Goal: Obtain resource: Download file/media

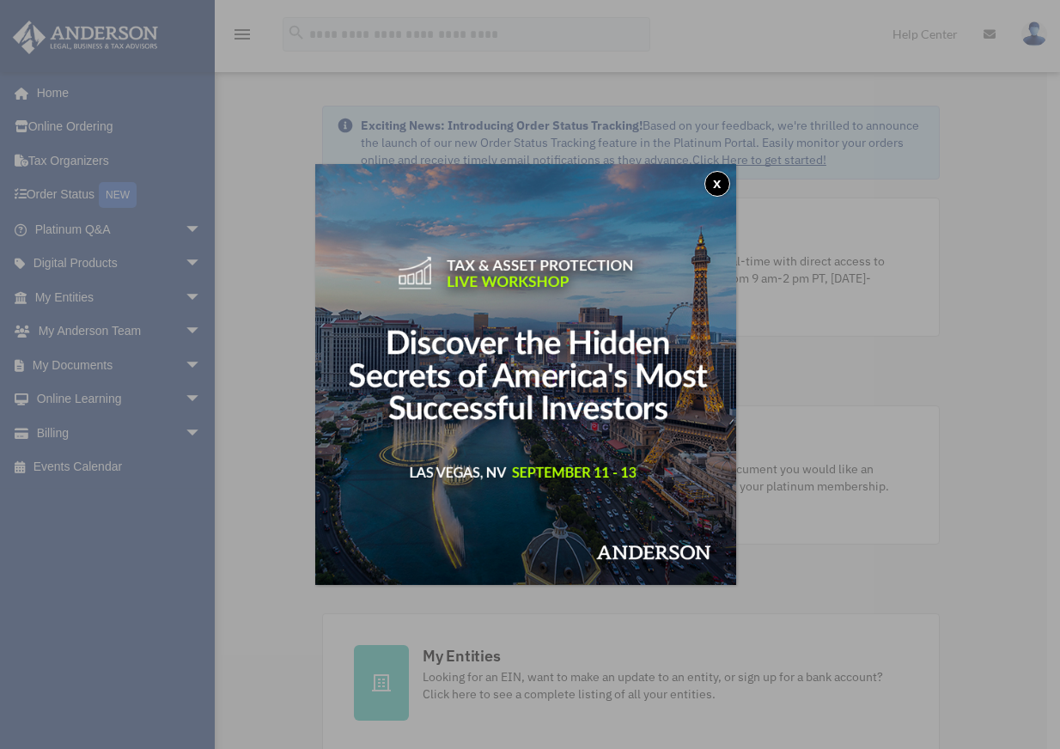
click at [717, 185] on button "x" at bounding box center [717, 184] width 26 height 26
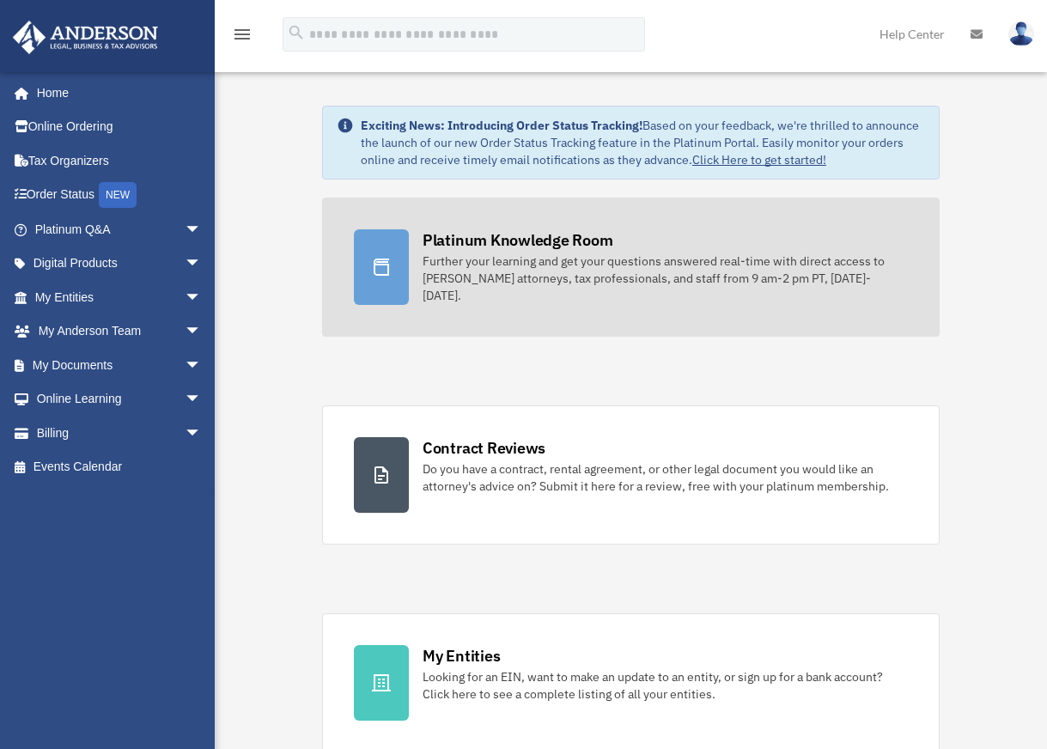
click at [529, 268] on div "Further your learning and get your questions answered real-time with direct acc…" at bounding box center [665, 279] width 485 height 52
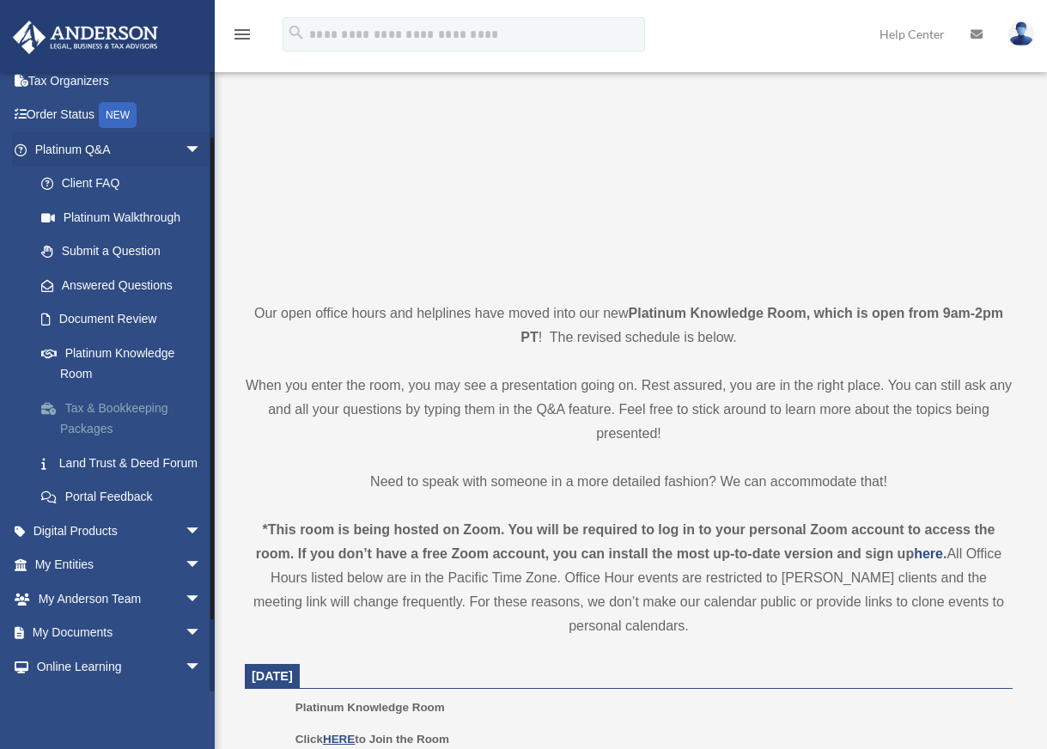
scroll to position [79, 0]
click at [170, 344] on link "Platinum Knowledge Room" at bounding box center [126, 364] width 204 height 55
click at [123, 347] on link "Platinum Knowledge Room" at bounding box center [126, 364] width 204 height 55
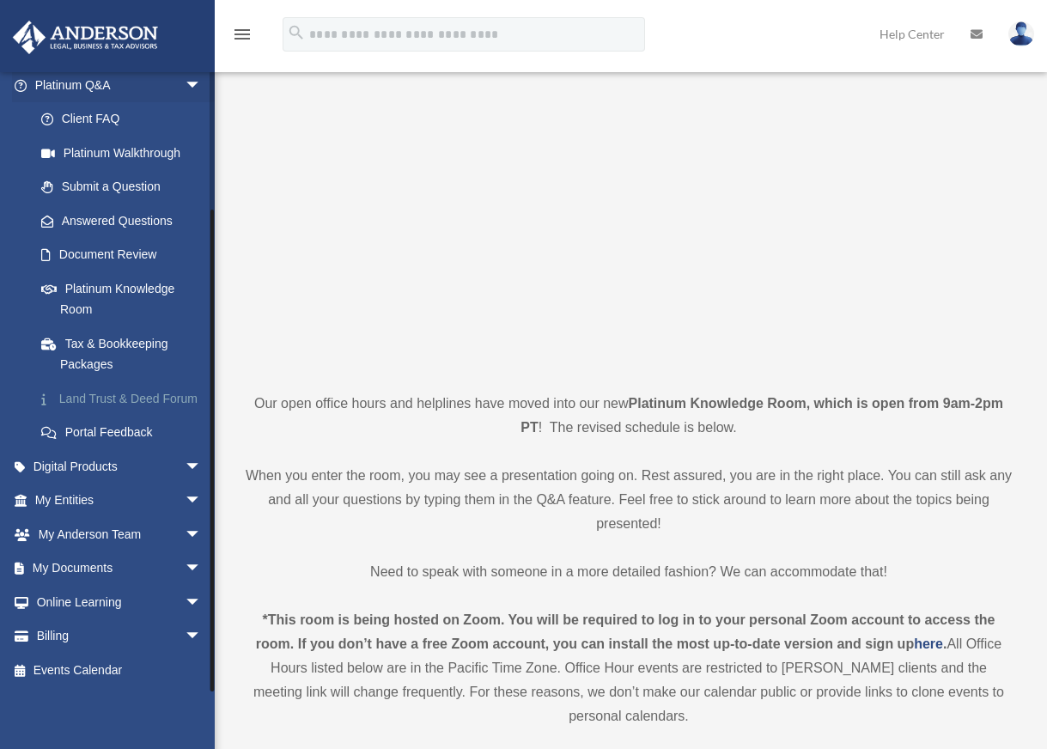
scroll to position [86, 0]
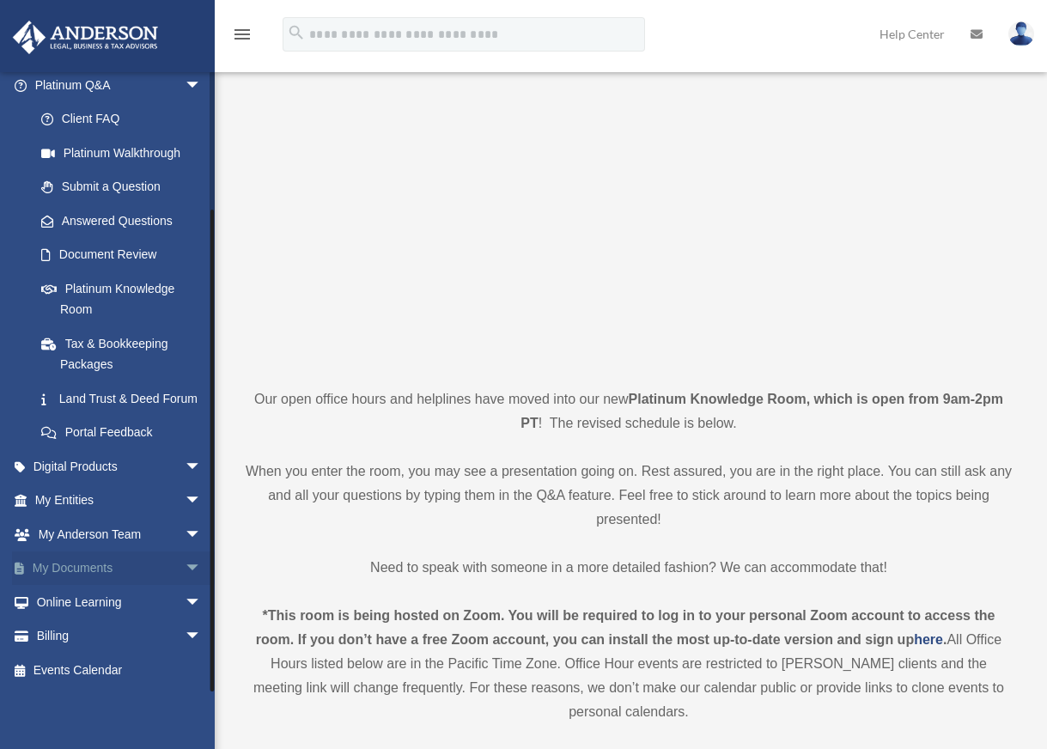
click at [83, 569] on link "My Documents arrow_drop_down" at bounding box center [120, 569] width 216 height 34
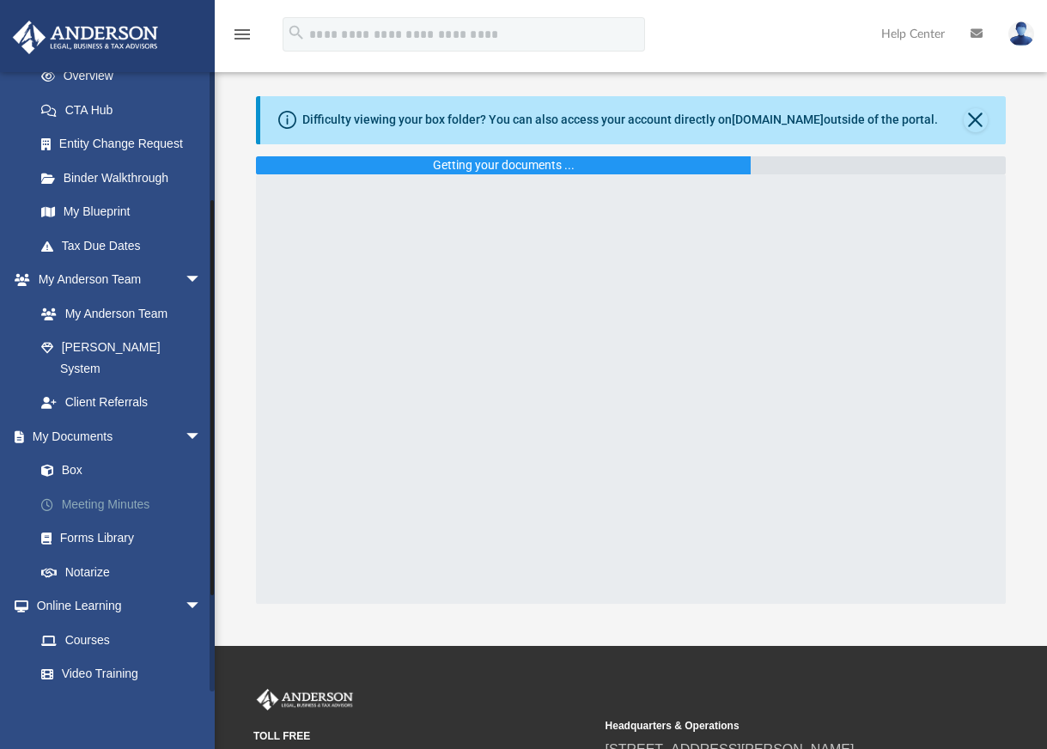
scroll to position [258, 0]
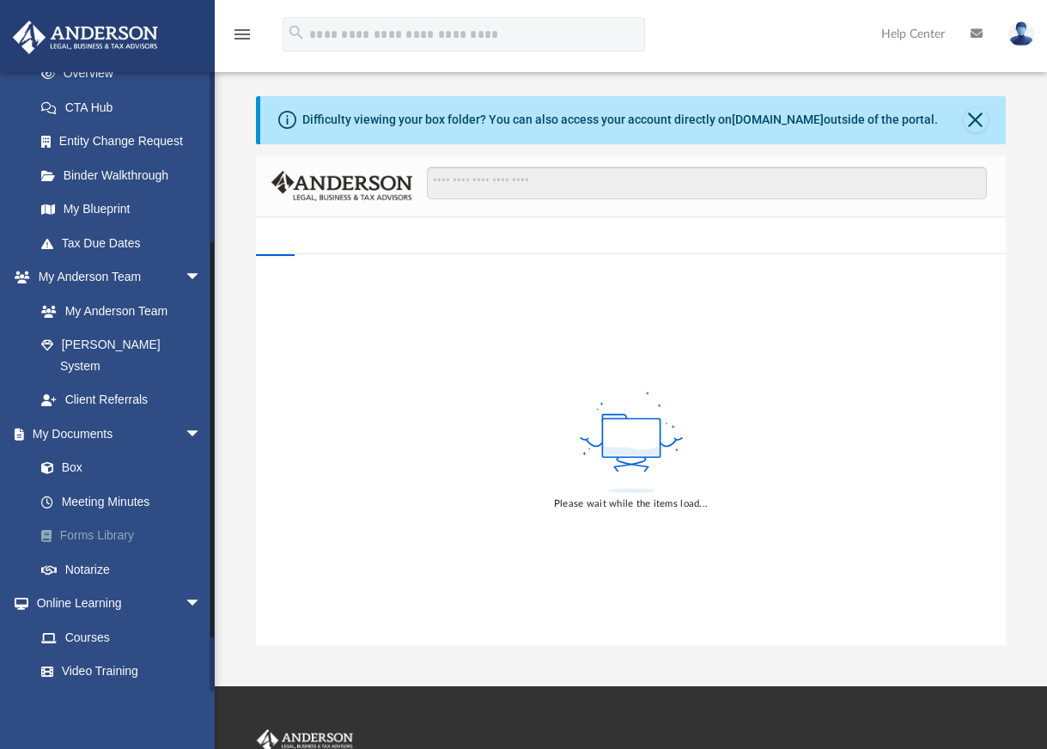
click at [131, 519] on link "Forms Library" at bounding box center [126, 536] width 204 height 34
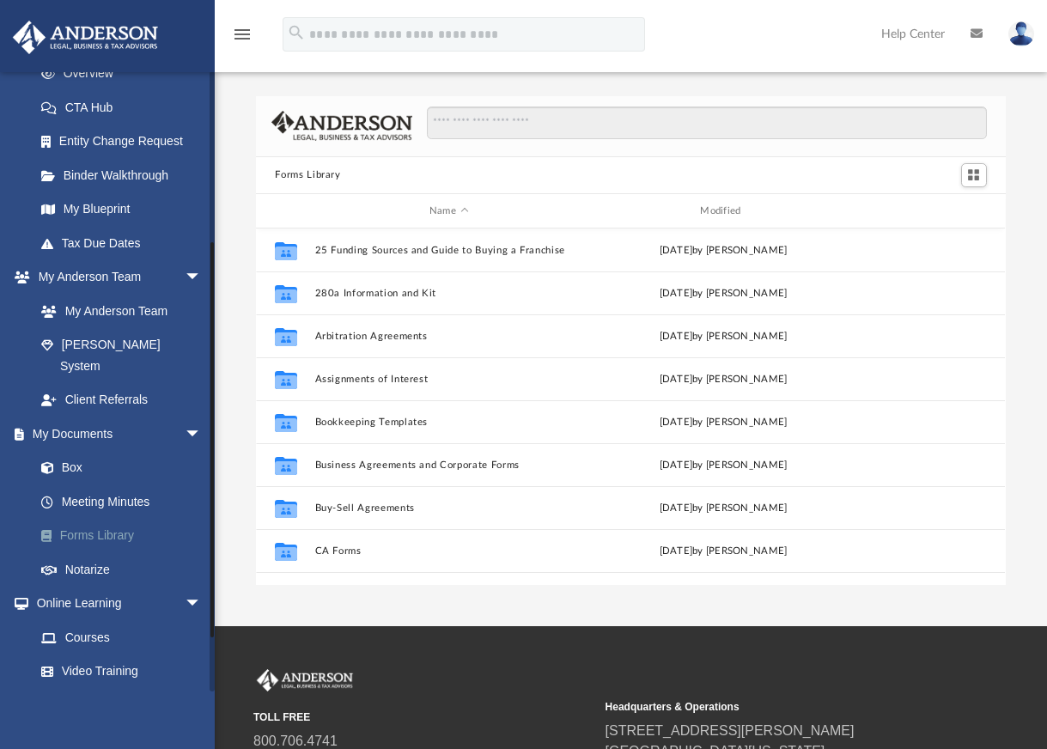
scroll to position [378, 736]
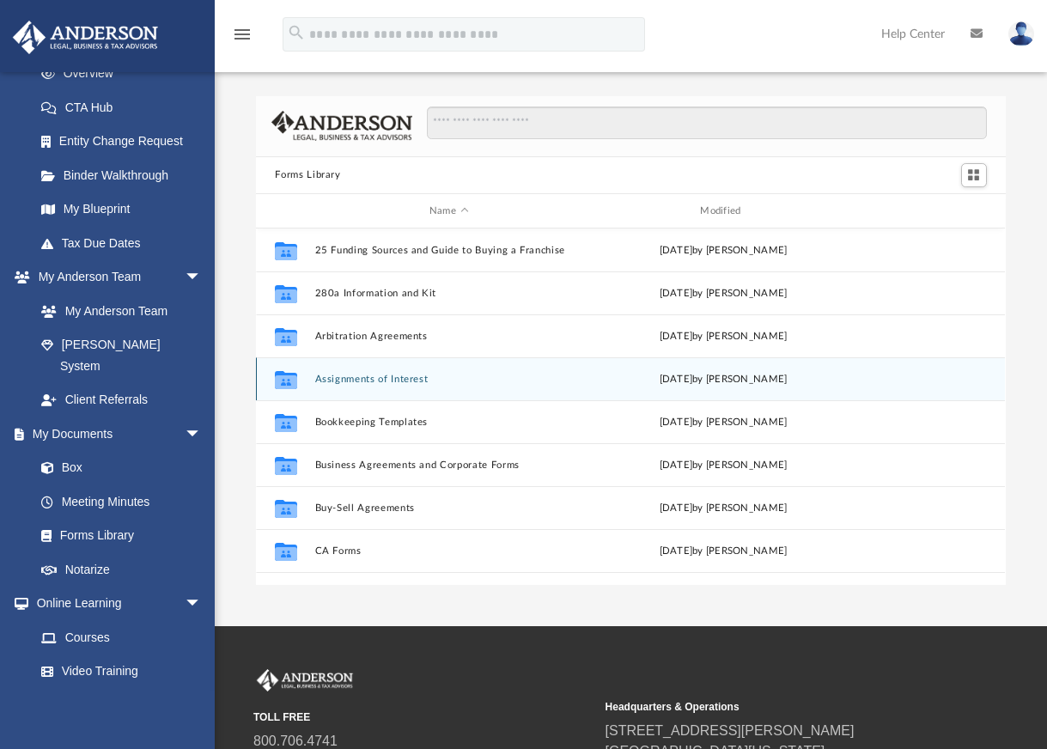
click at [387, 383] on button "Assignments of Interest" at bounding box center [448, 379] width 267 height 11
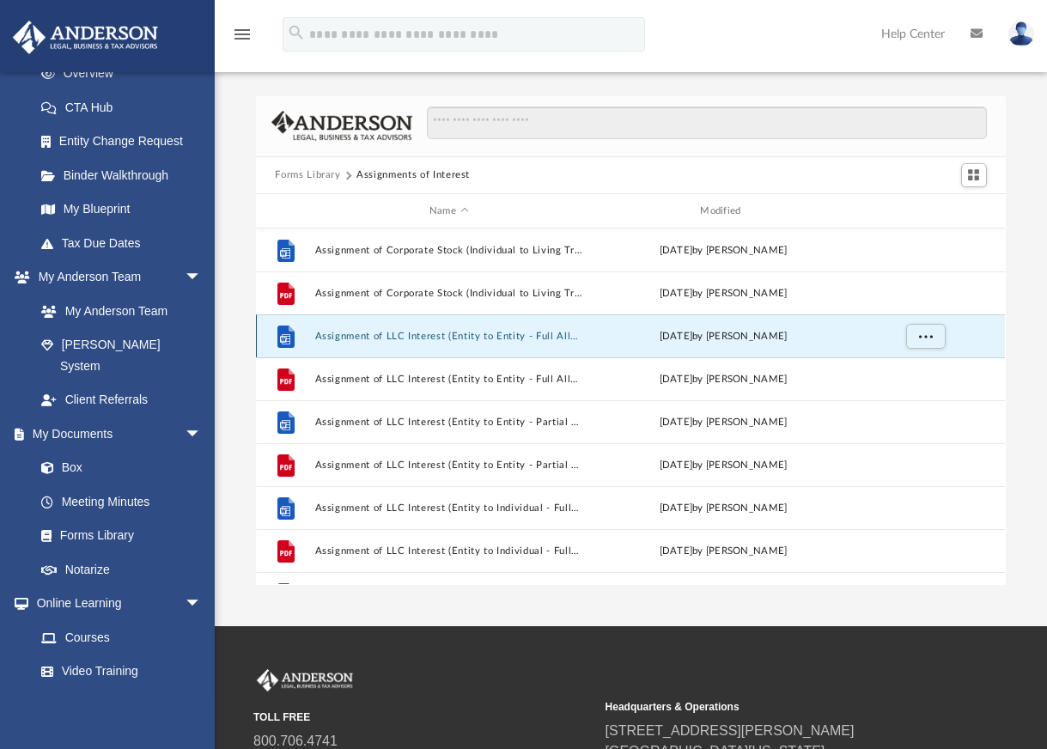
click at [457, 339] on button "Assignment of LLC Interest (Entity to Entity - Full Allocation).docx" at bounding box center [448, 336] width 267 height 11
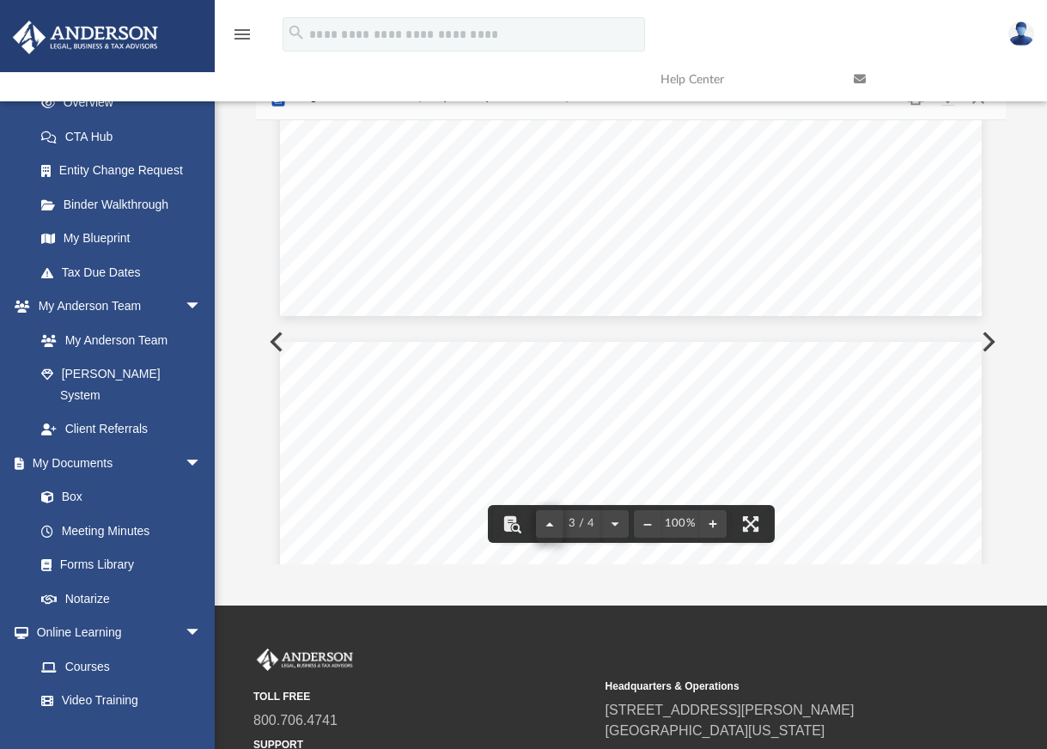
scroll to position [0, 0]
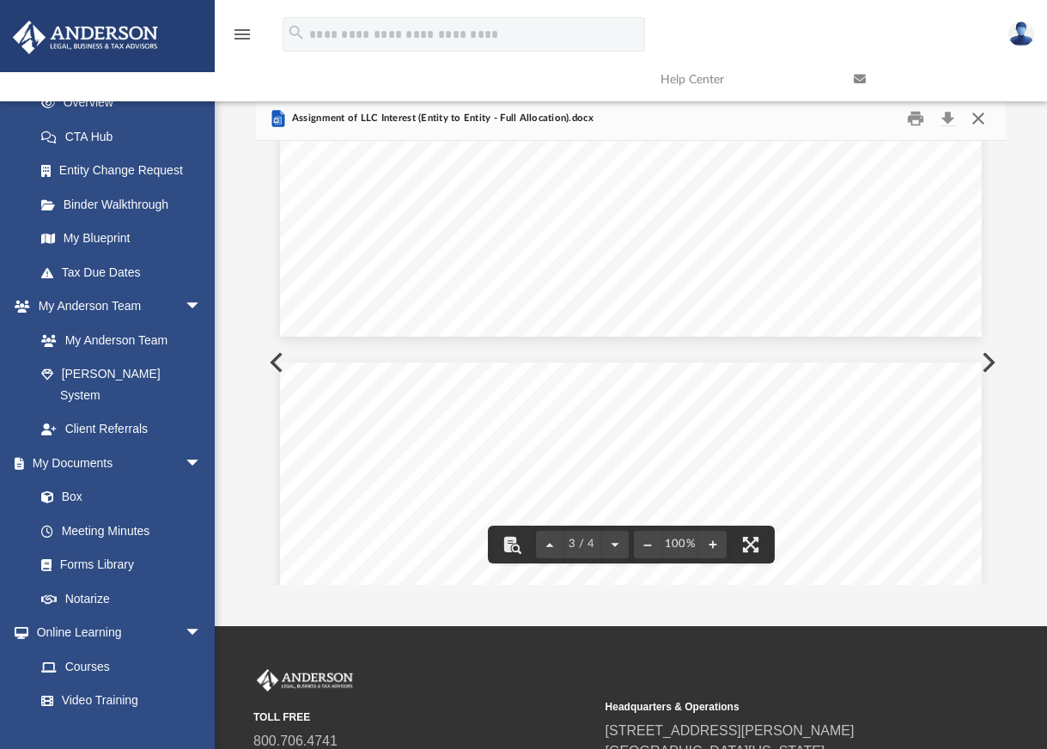
click at [985, 118] on button "Close" at bounding box center [978, 118] width 31 height 27
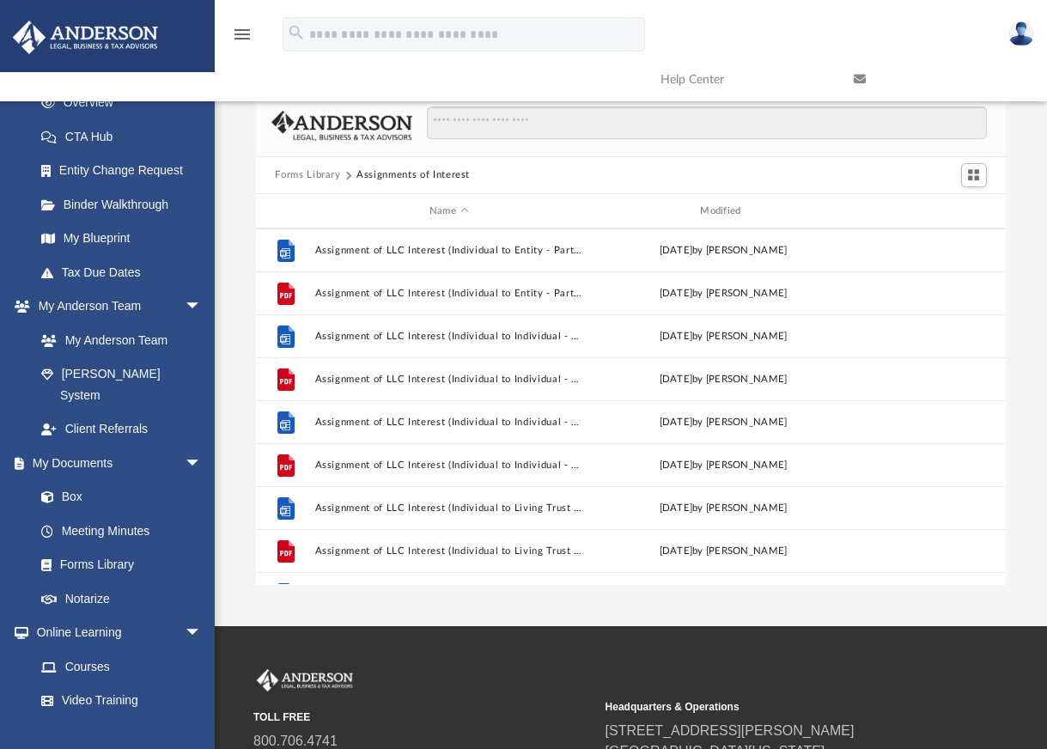
scroll to position [601, 0]
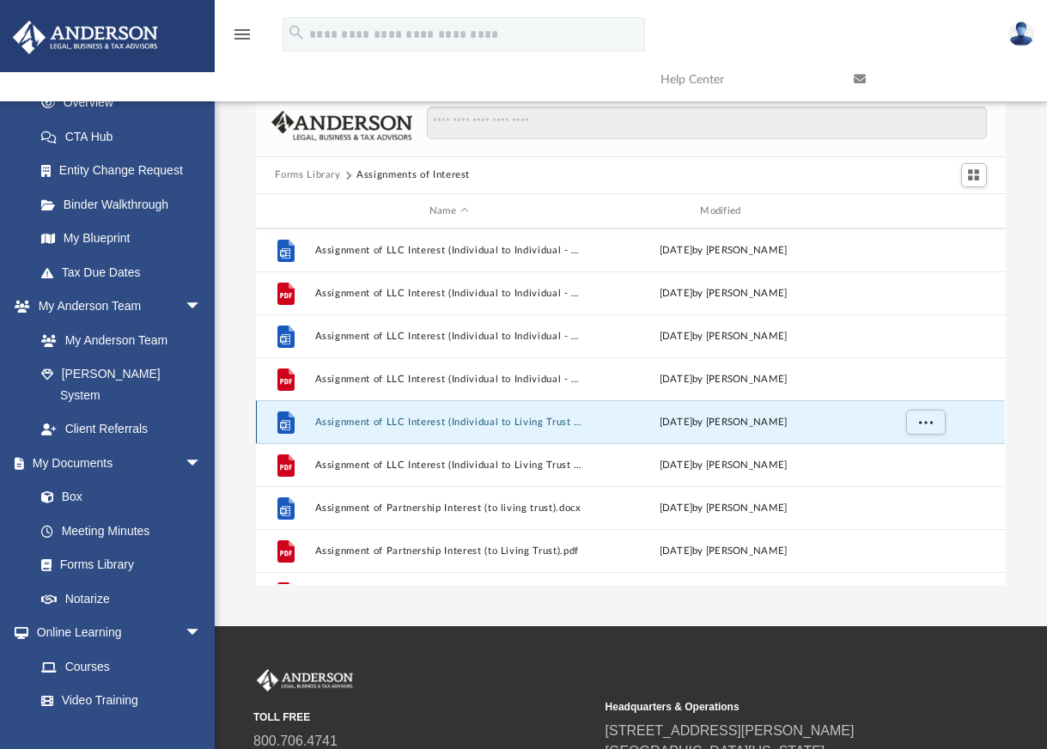
click at [534, 419] on button "Assignment of LLC Interest (Individual to Living Trust ).docx" at bounding box center [448, 422] width 267 height 11
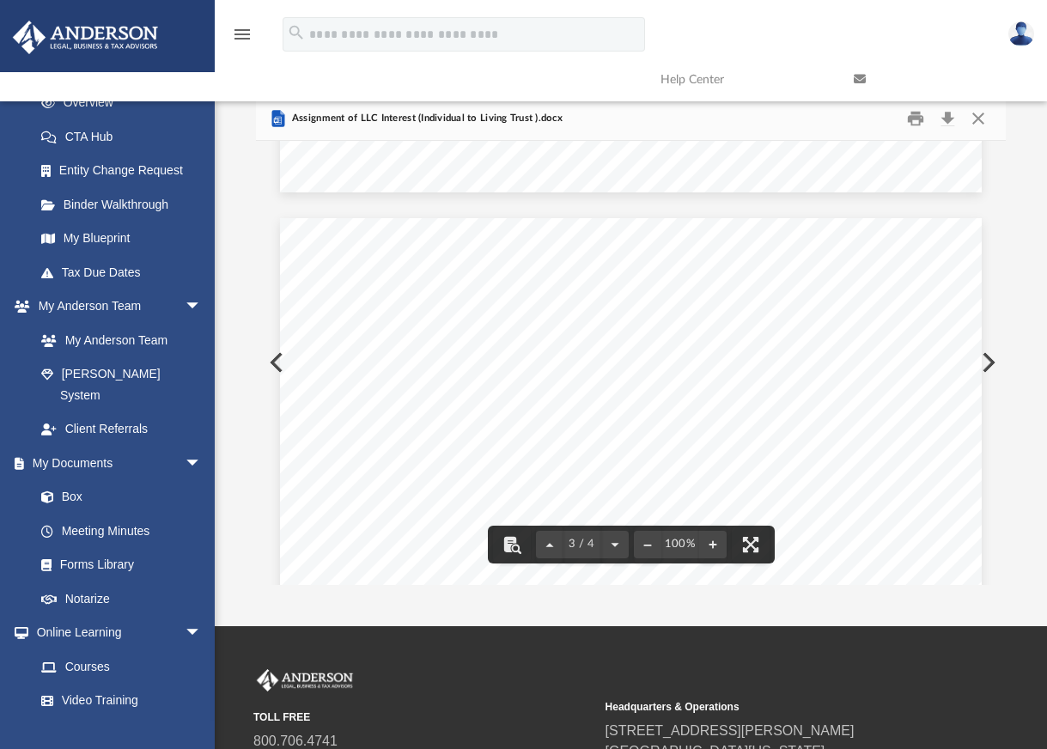
scroll to position [1890, 0]
click at [978, 122] on button "Close" at bounding box center [978, 118] width 31 height 27
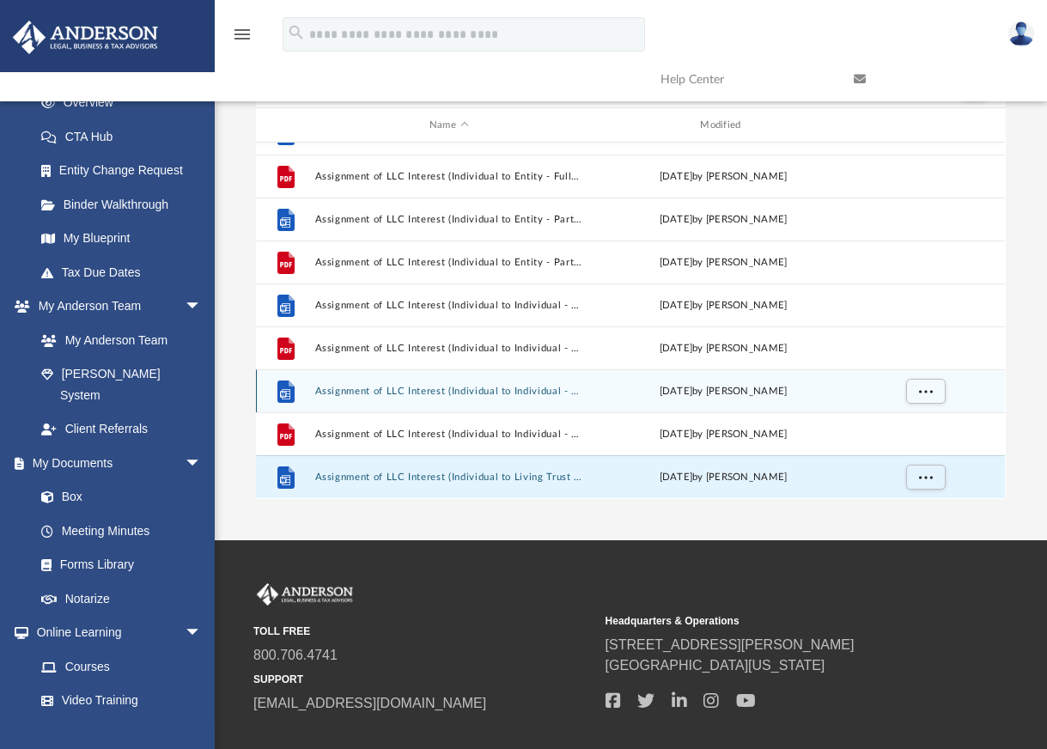
scroll to position [546, 0]
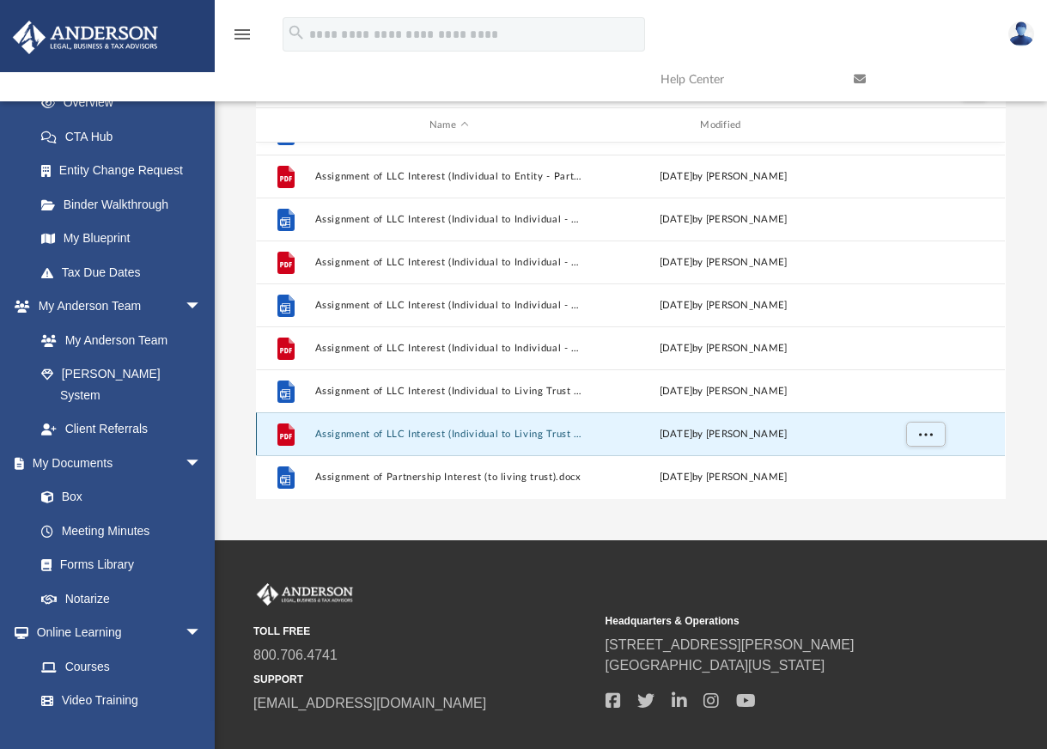
click at [477, 433] on button "Assignment of LLC Interest (Individual to Living Trust ).pdf" at bounding box center [448, 434] width 267 height 11
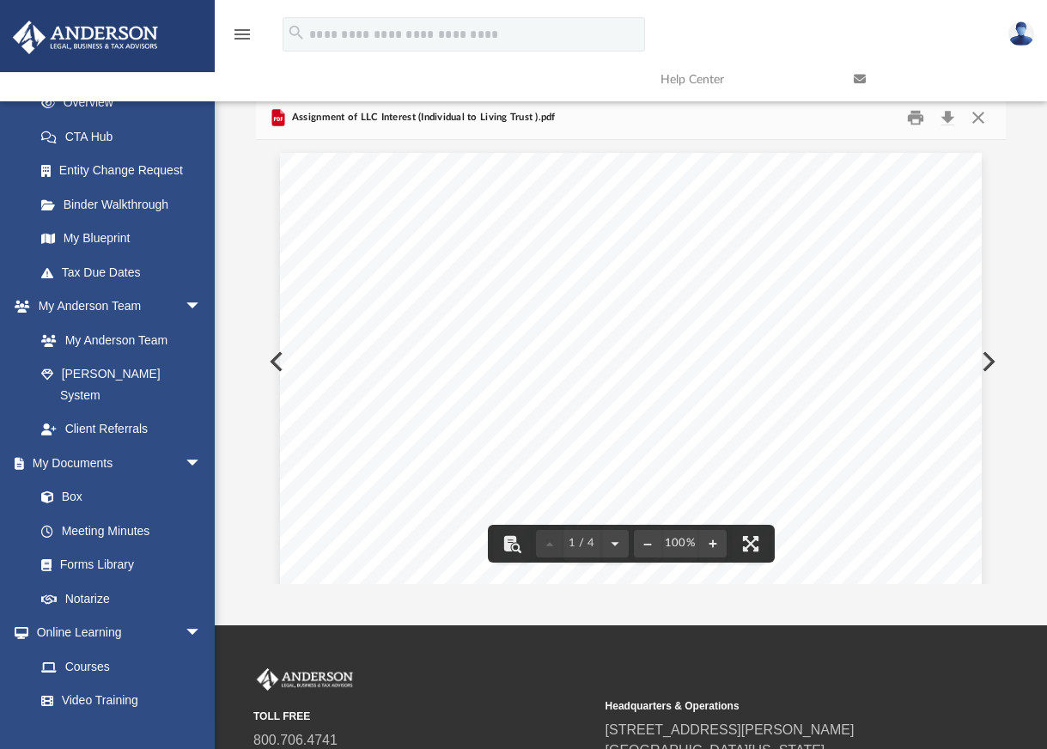
scroll to position [0, 0]
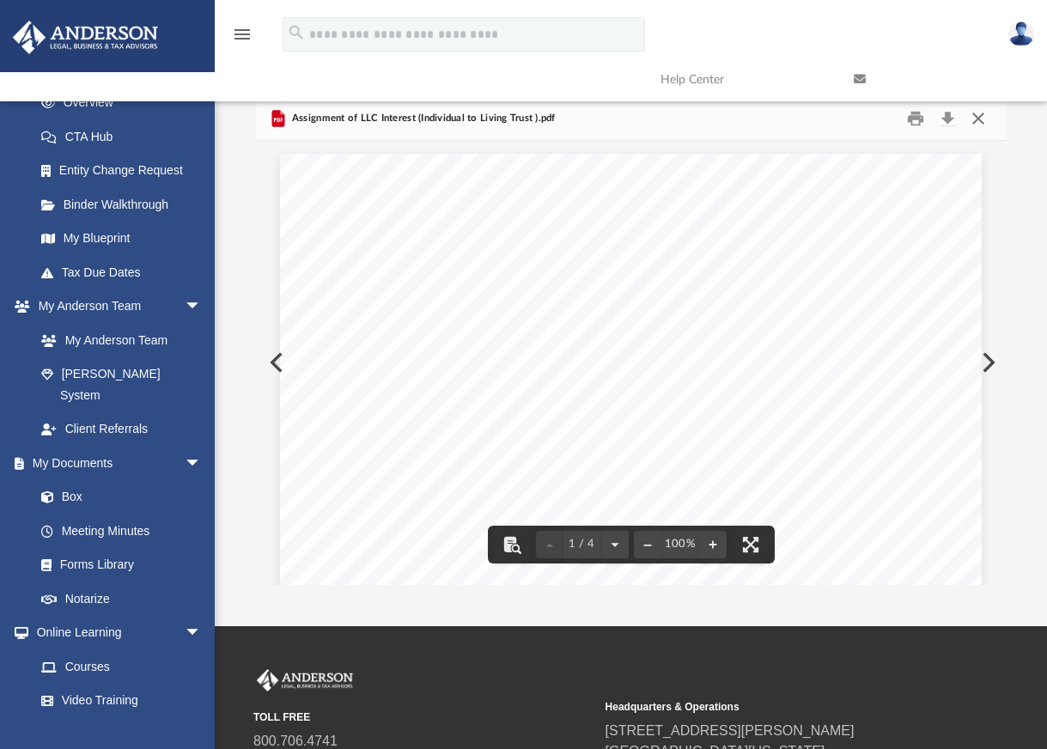
click at [980, 117] on button "Close" at bounding box center [978, 118] width 31 height 27
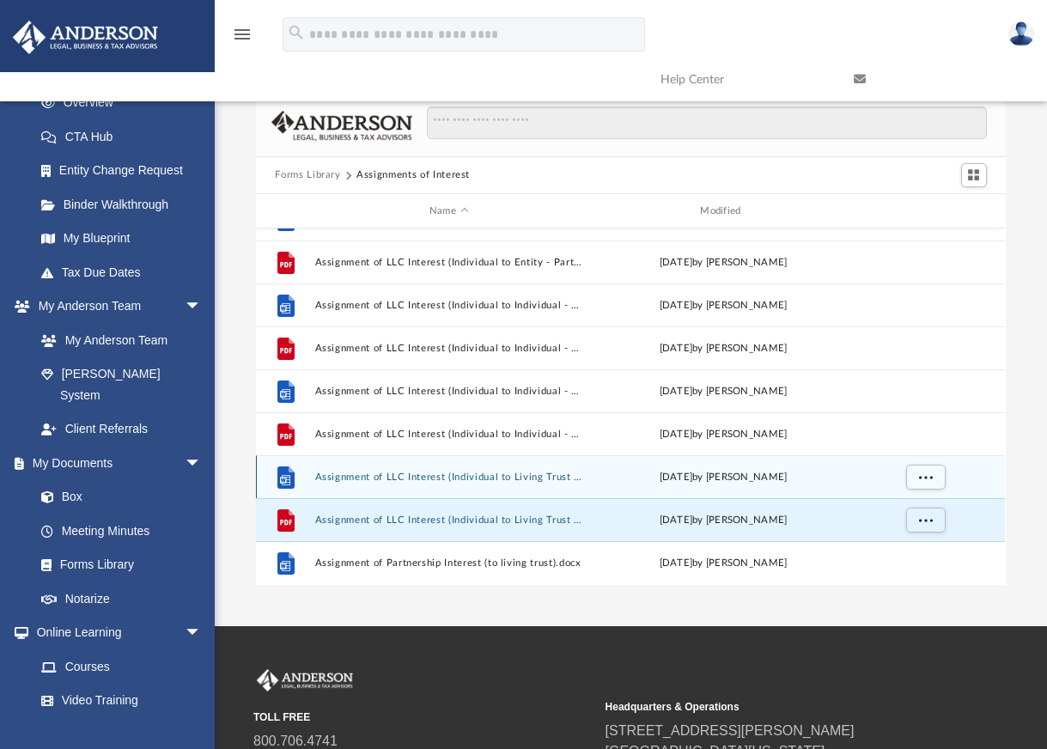
click at [400, 472] on button "Assignment of LLC Interest (Individual to Living Trust ).docx" at bounding box center [448, 477] width 267 height 11
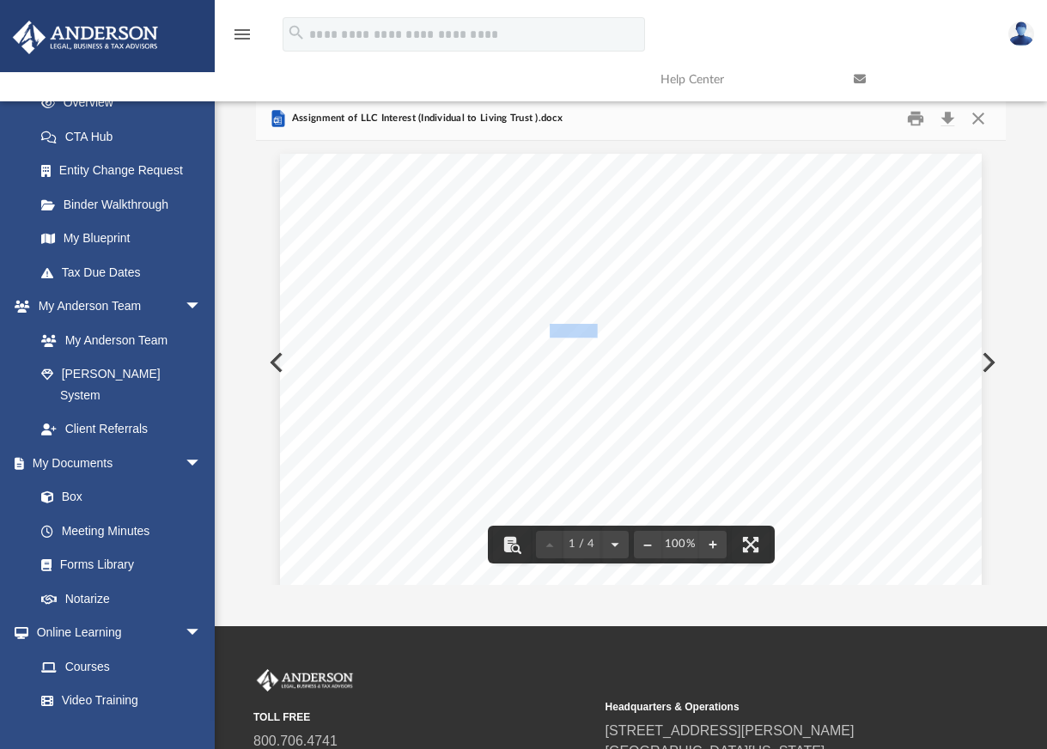
drag, startPoint x: 591, startPoint y: 332, endPoint x: 539, endPoint y: 333, distance: 51.6
click at [539, 333] on span "____________________ and _______________" at bounding box center [593, 332] width 267 height 14
click at [981, 113] on button "Close" at bounding box center [978, 118] width 31 height 27
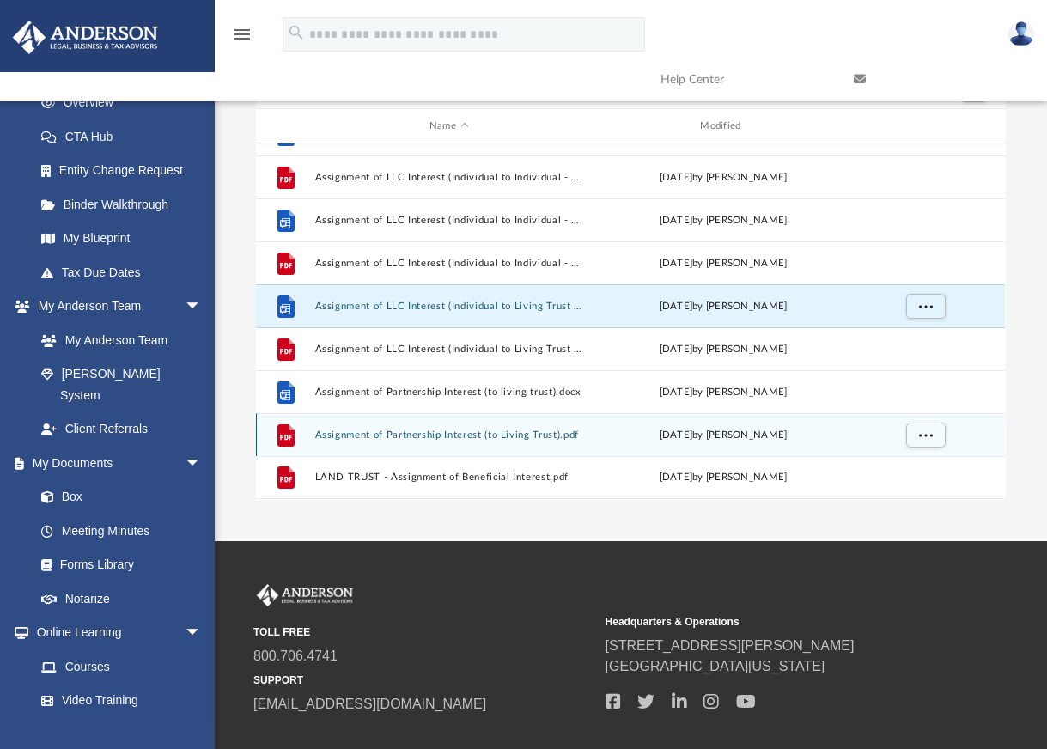
scroll to position [86, 0]
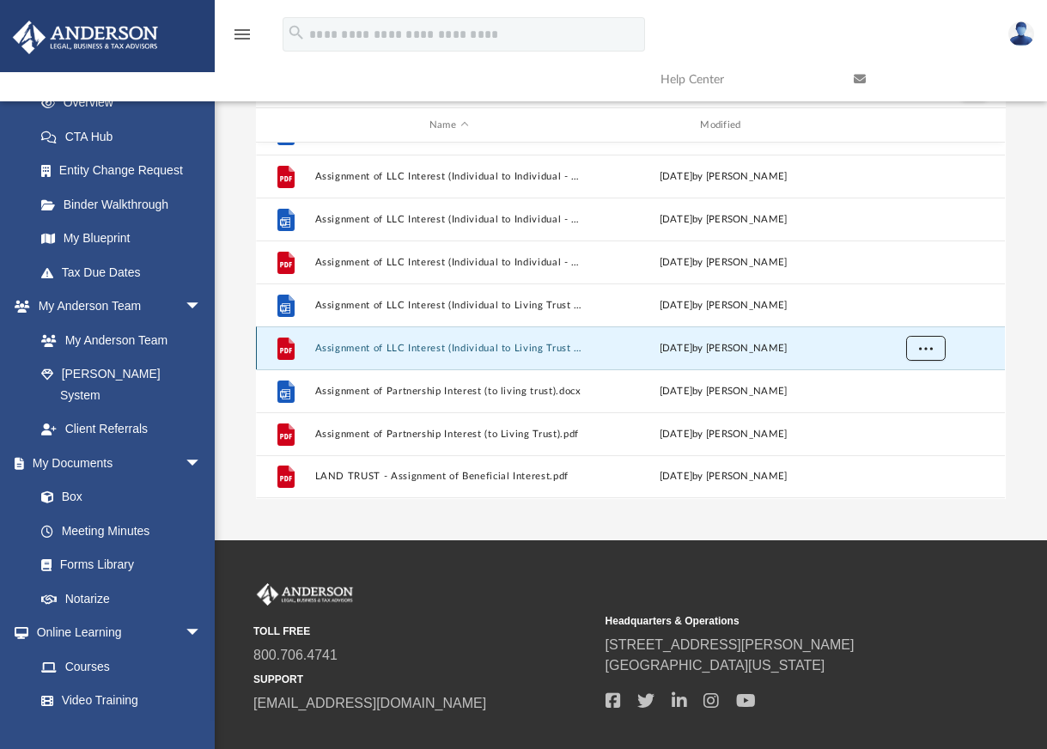
click at [915, 345] on button "More options" at bounding box center [926, 349] width 40 height 26
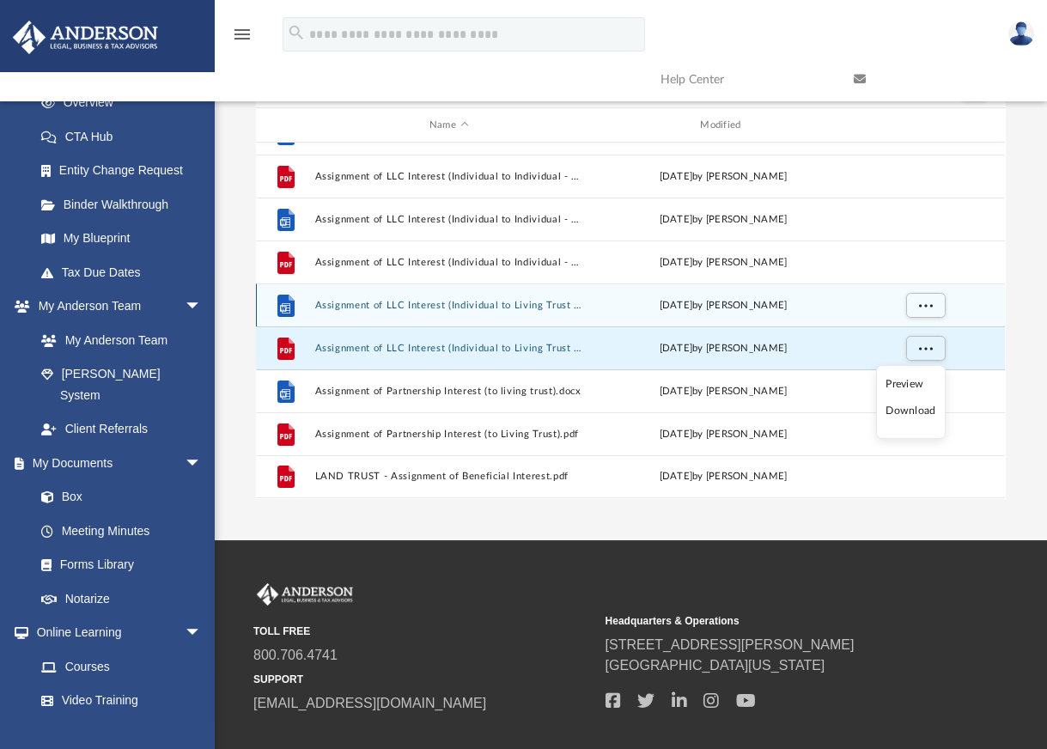
click at [529, 308] on button "Assignment of LLC Interest (Individual to Living Trust ).docx" at bounding box center [448, 305] width 267 height 11
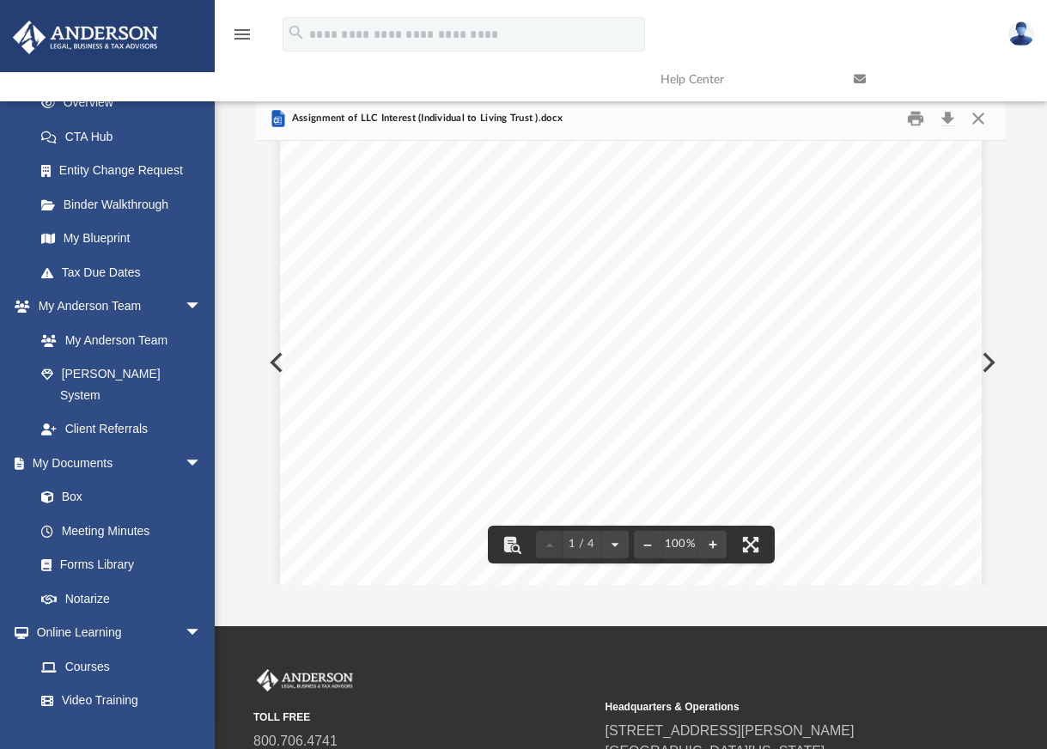
scroll to position [430, 0]
click at [979, 120] on button "Close" at bounding box center [978, 118] width 31 height 27
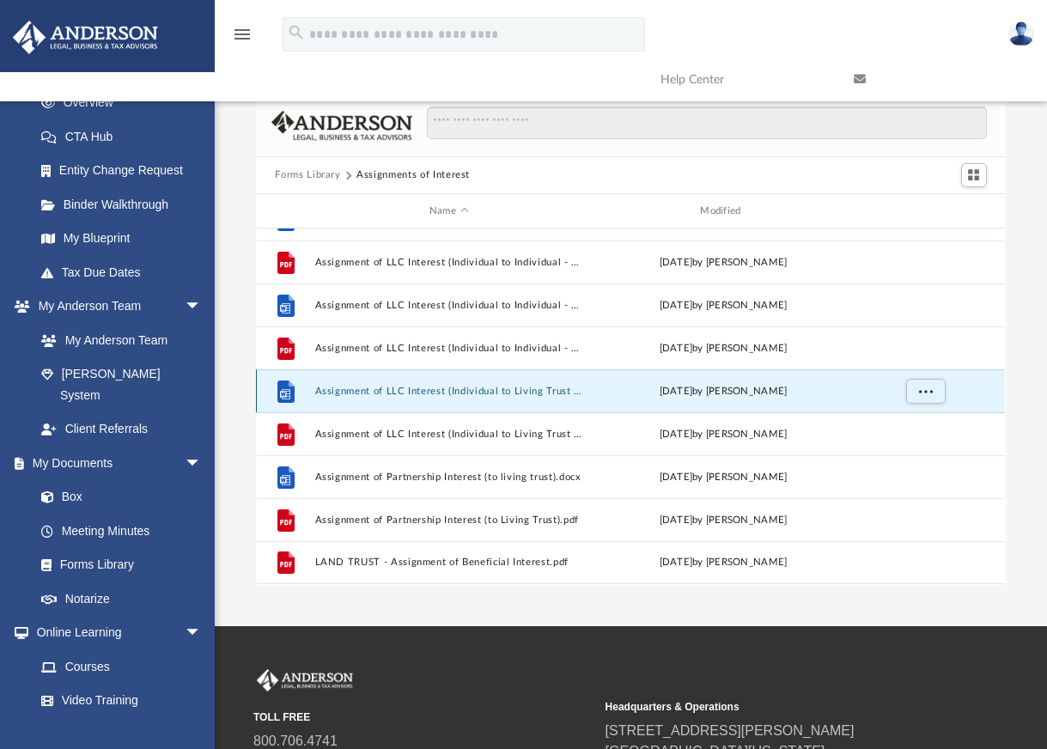
click at [509, 391] on button "Assignment of LLC Interest (Individual to Living Trust ).docx" at bounding box center [448, 391] width 267 height 11
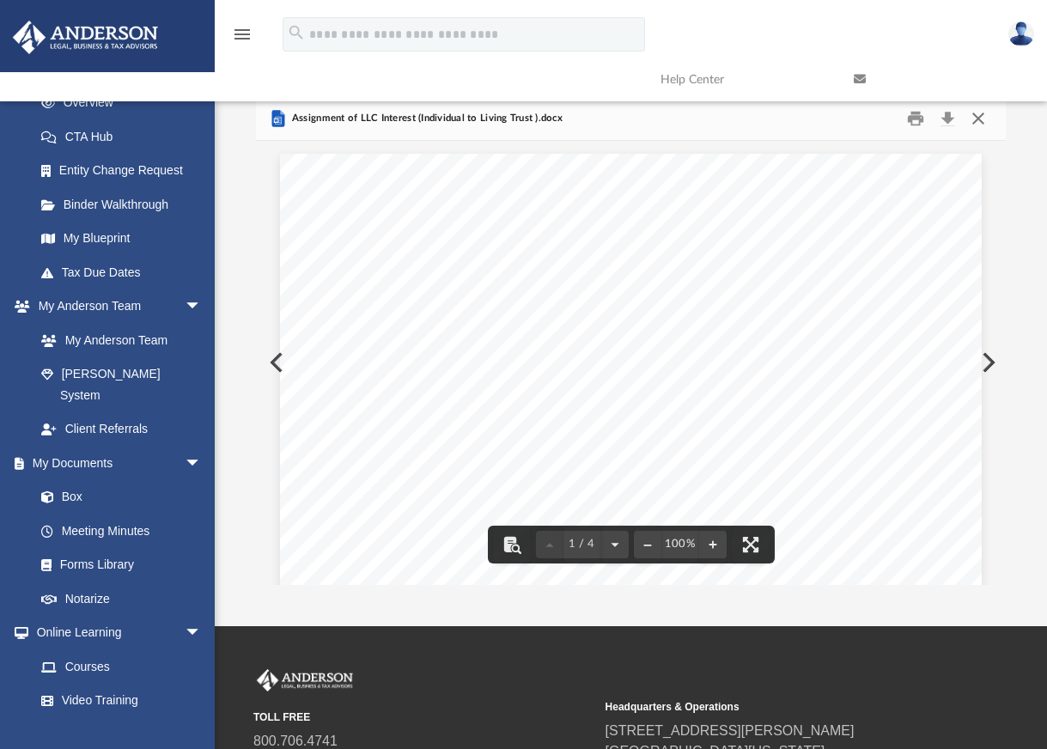
click at [973, 126] on button "Close" at bounding box center [978, 118] width 31 height 27
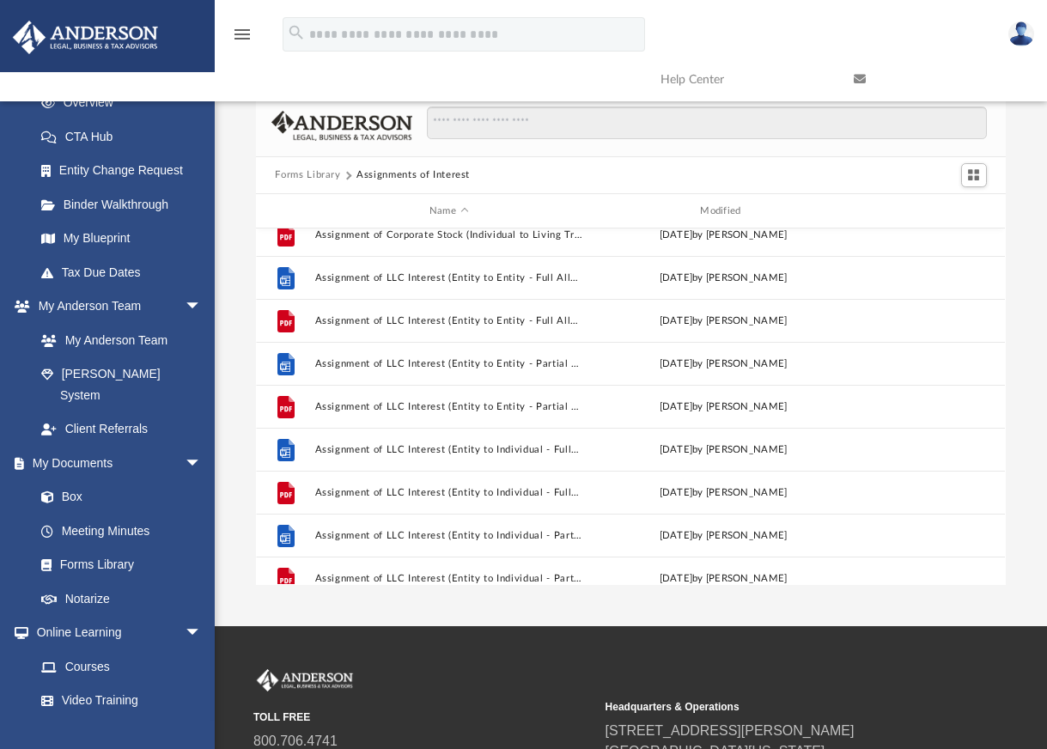
scroll to position [0, 0]
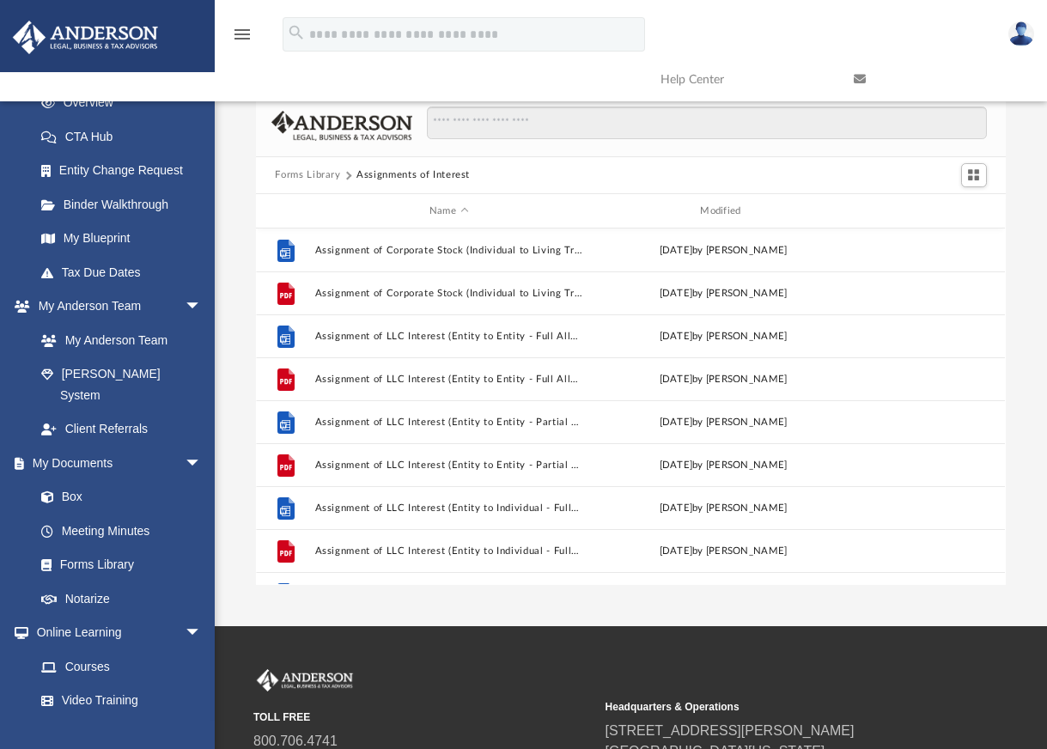
click at [1018, 253] on div "Forms Library Assignments of Interest Name Modified File Assignment of Corporat…" at bounding box center [631, 340] width 832 height 489
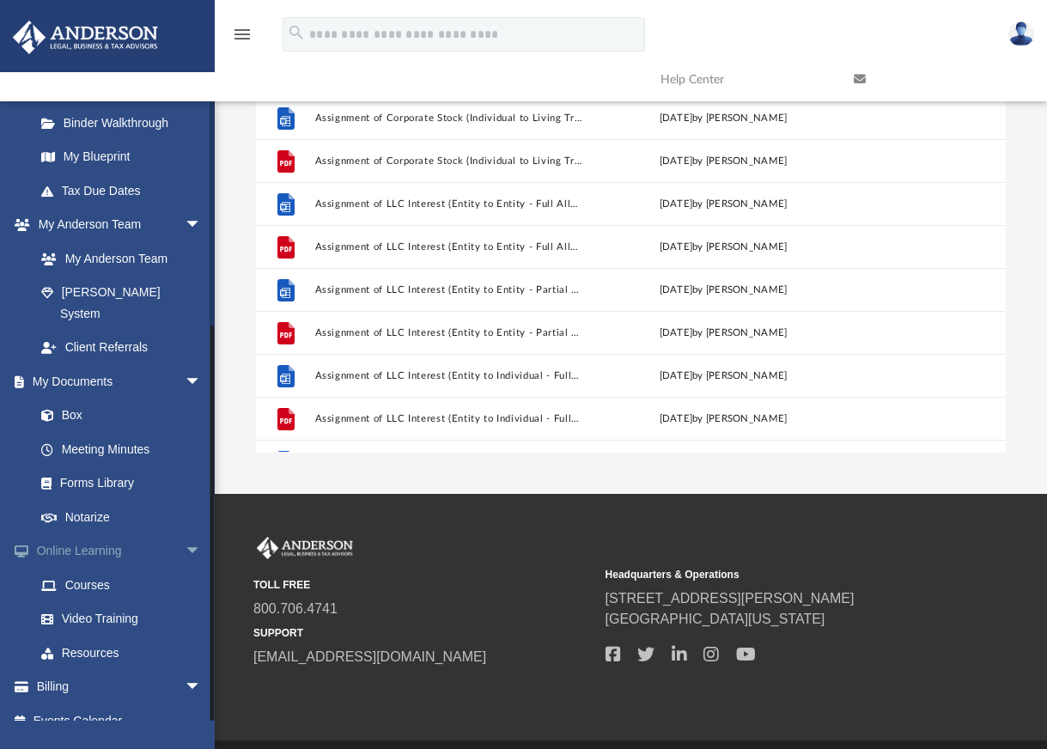
scroll to position [172, 0]
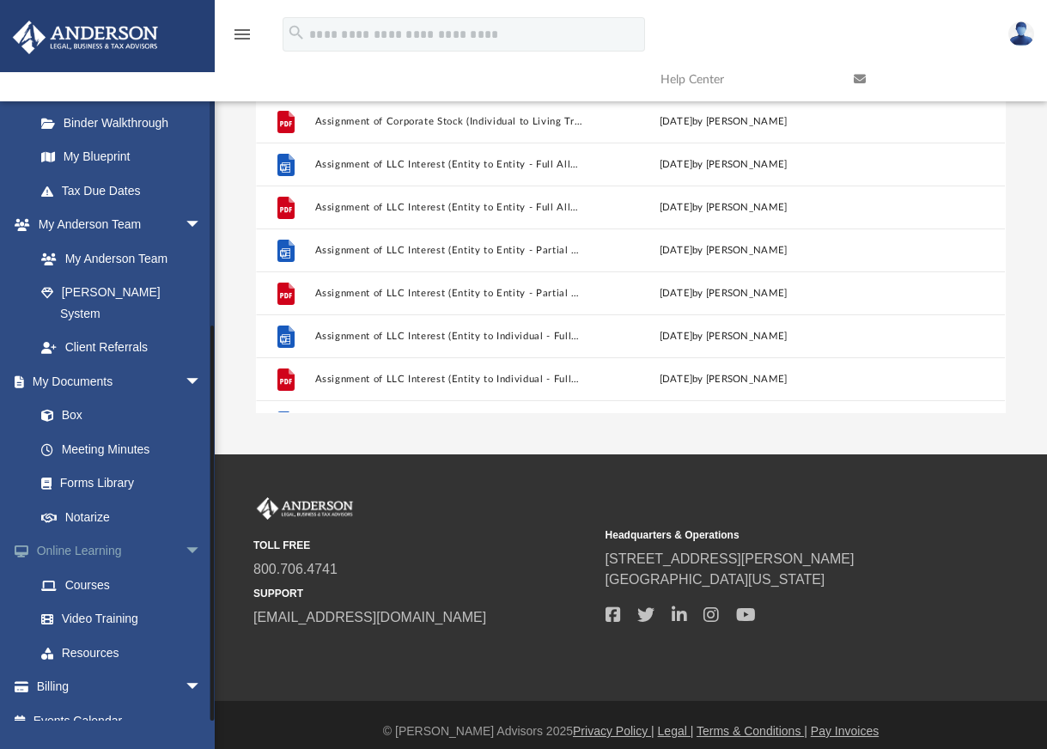
click at [98, 534] on link "Online Learning arrow_drop_down" at bounding box center [120, 551] width 216 height 34
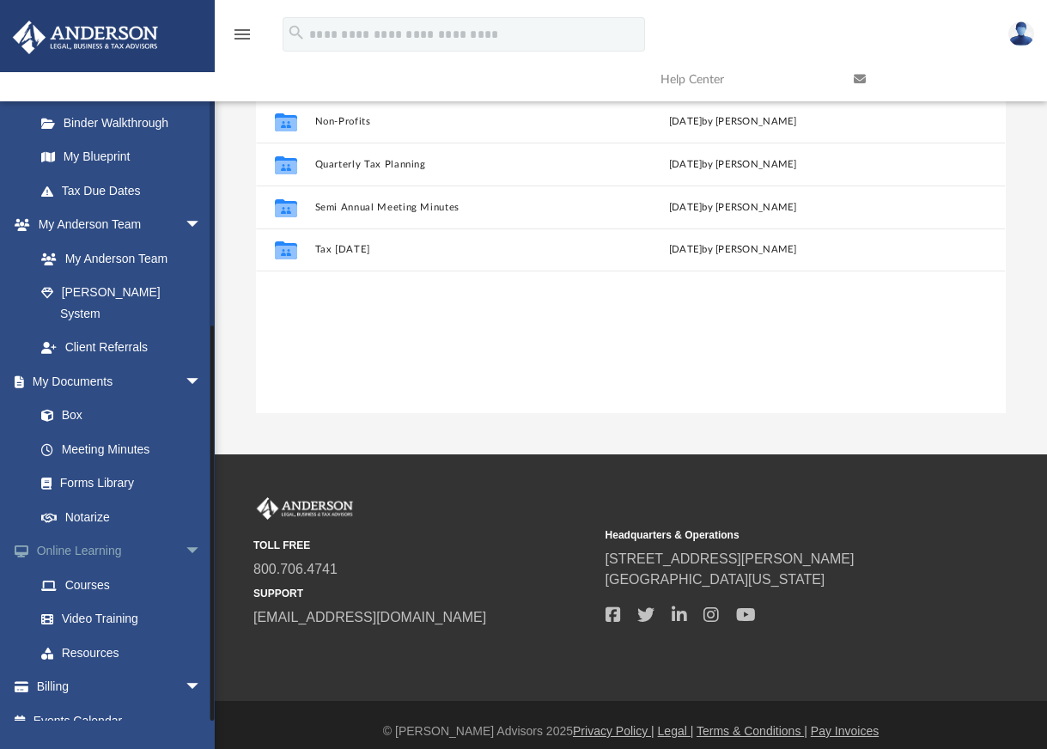
scroll to position [378, 736]
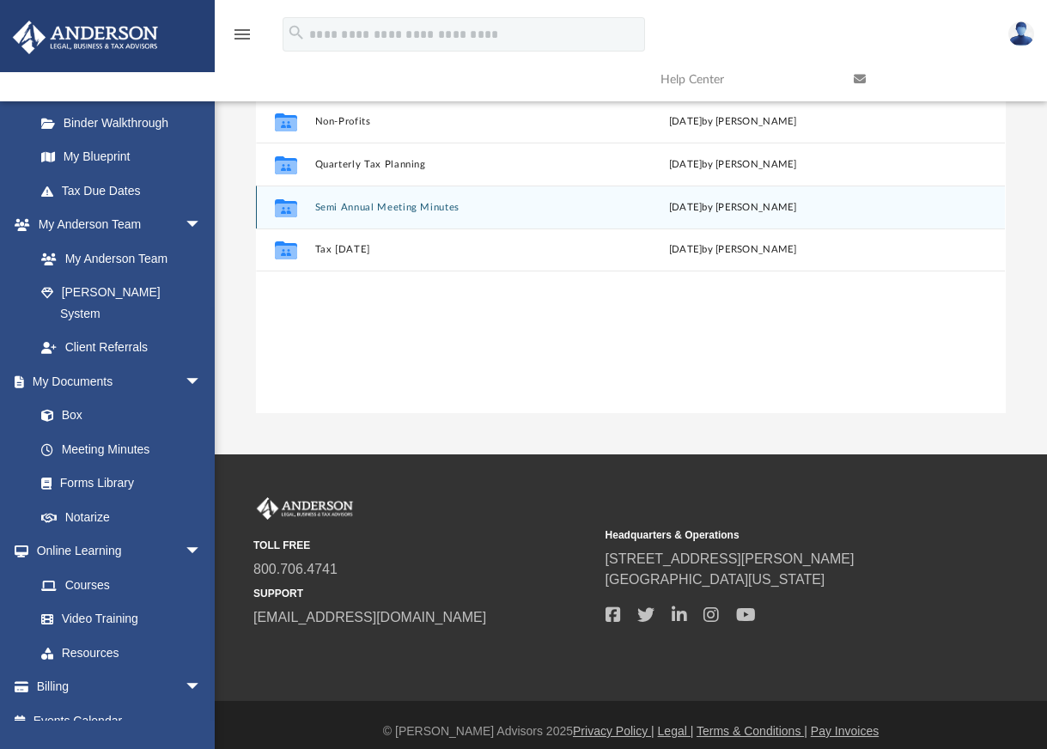
click at [401, 208] on button "Semi Annual Meeting Minutes" at bounding box center [452, 207] width 274 height 11
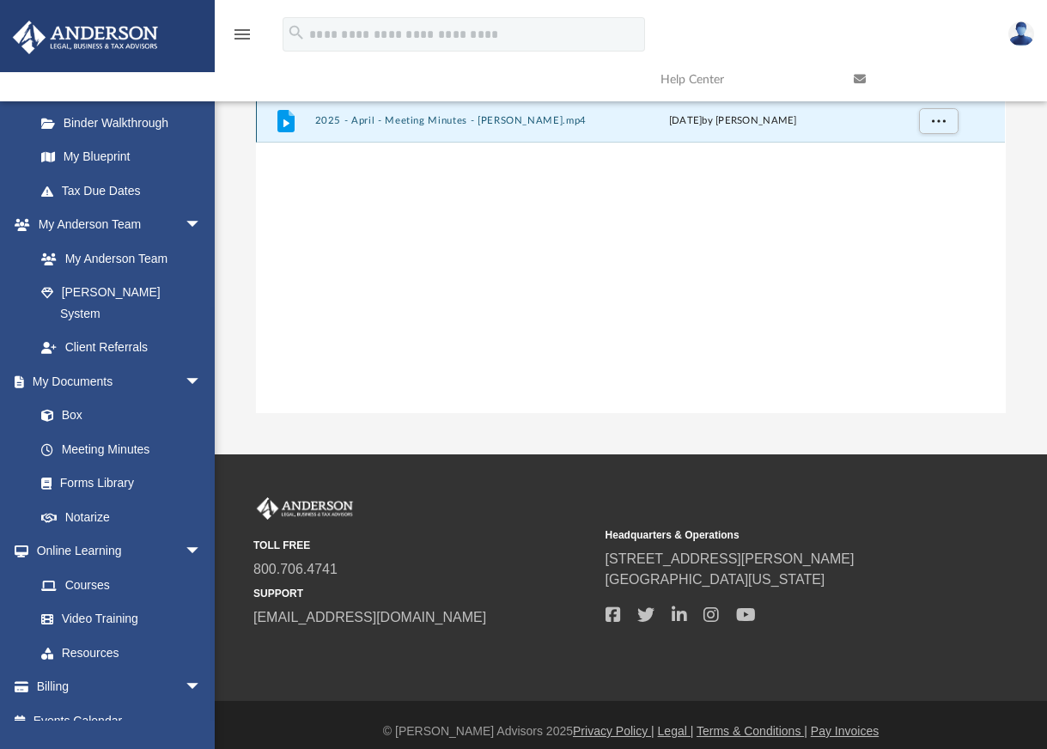
click at [434, 119] on button "2025 - April - Meeting Minutes - [PERSON_NAME].mp4" at bounding box center [452, 121] width 274 height 11
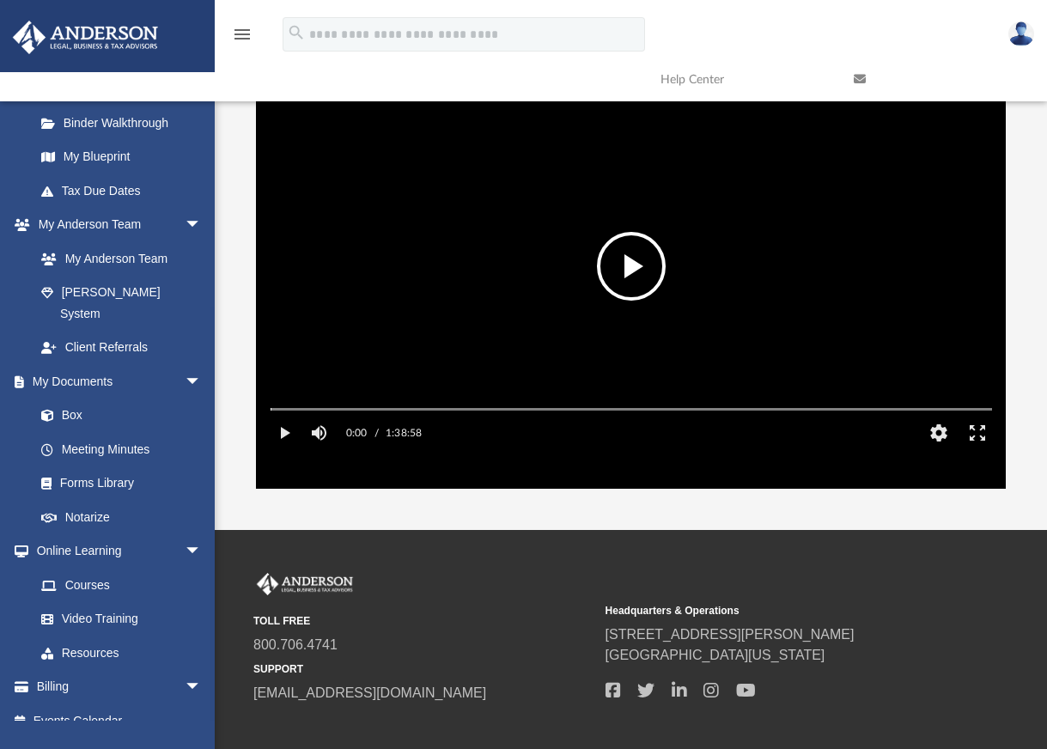
click at [619, 259] on button "File preview" at bounding box center [631, 266] width 69 height 69
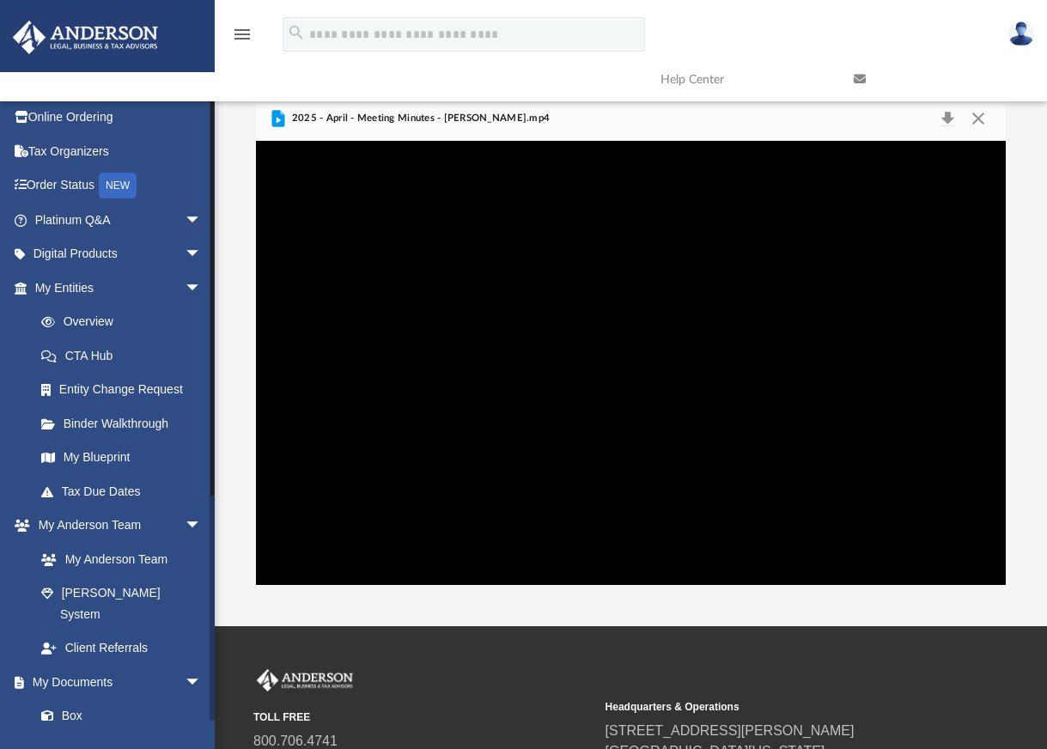
scroll to position [0, 0]
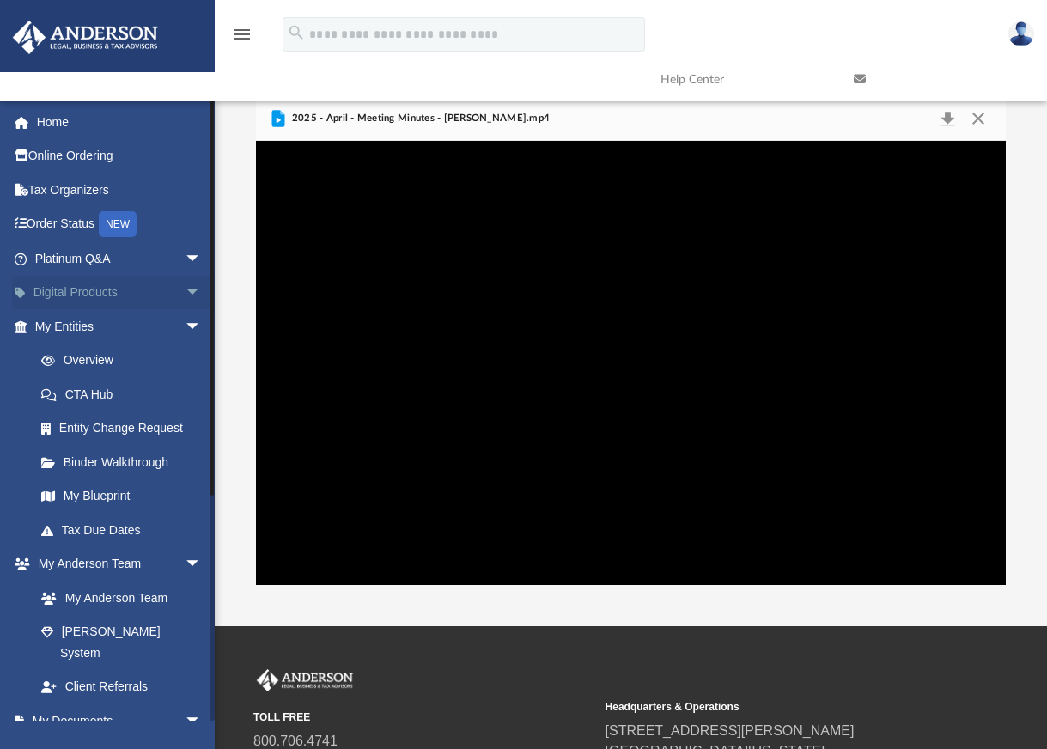
click at [185, 287] on span "arrow_drop_down" at bounding box center [202, 293] width 34 height 35
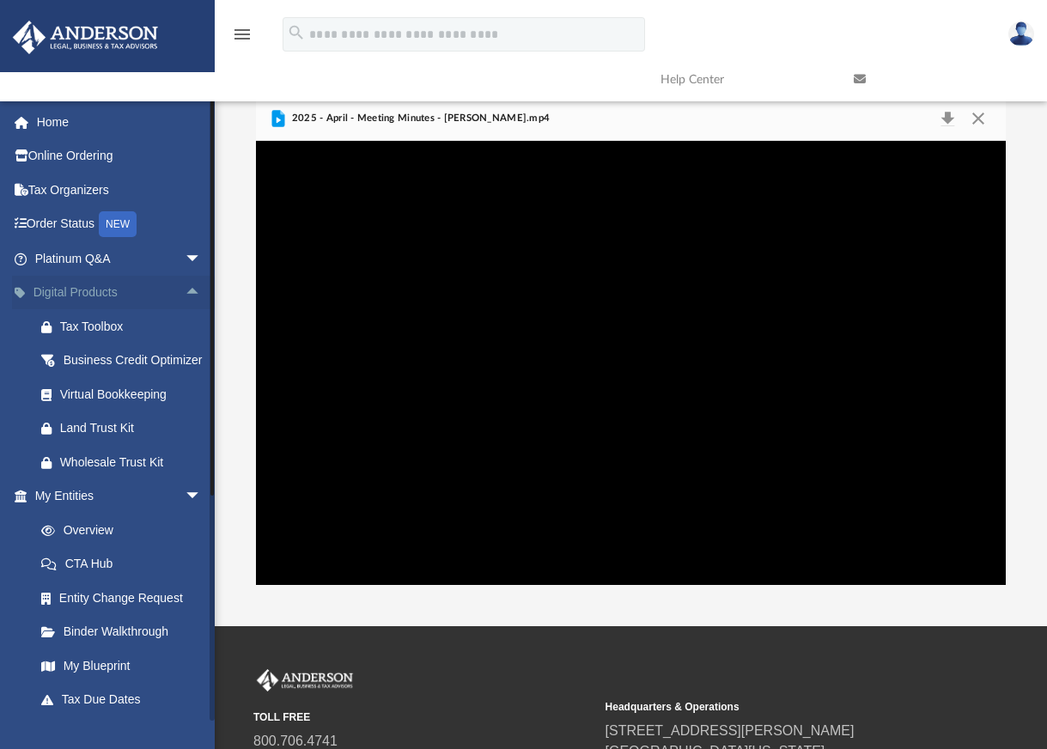
click at [185, 290] on span "arrow_drop_up" at bounding box center [202, 293] width 34 height 35
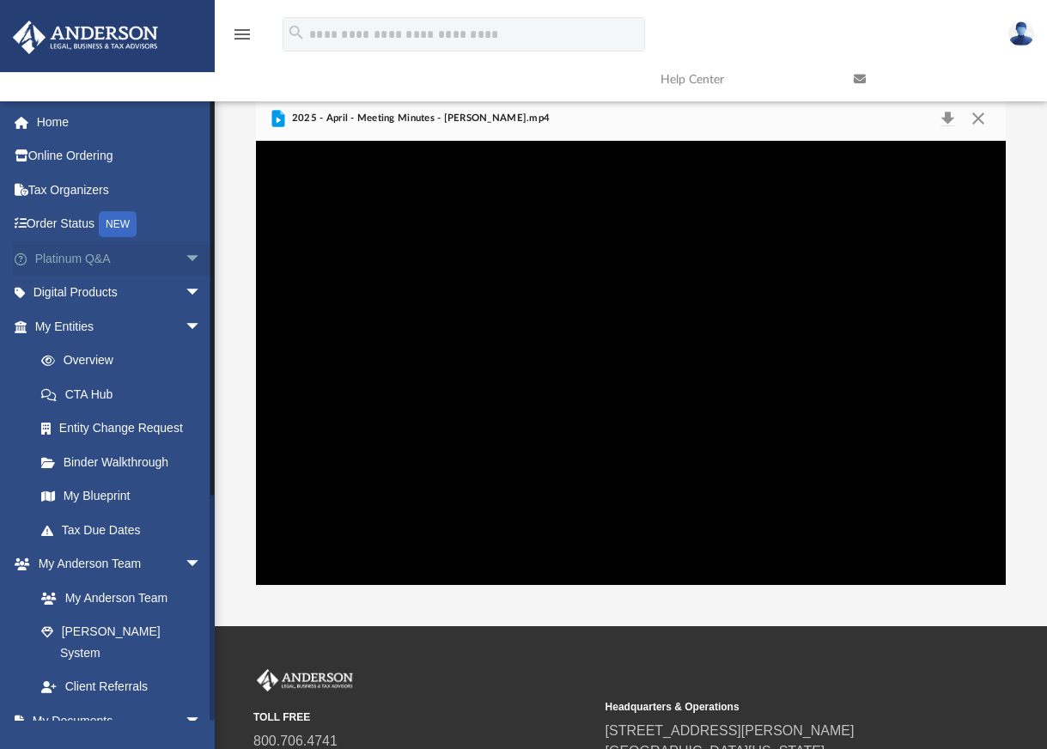
click at [185, 259] on span "arrow_drop_down" at bounding box center [202, 258] width 34 height 35
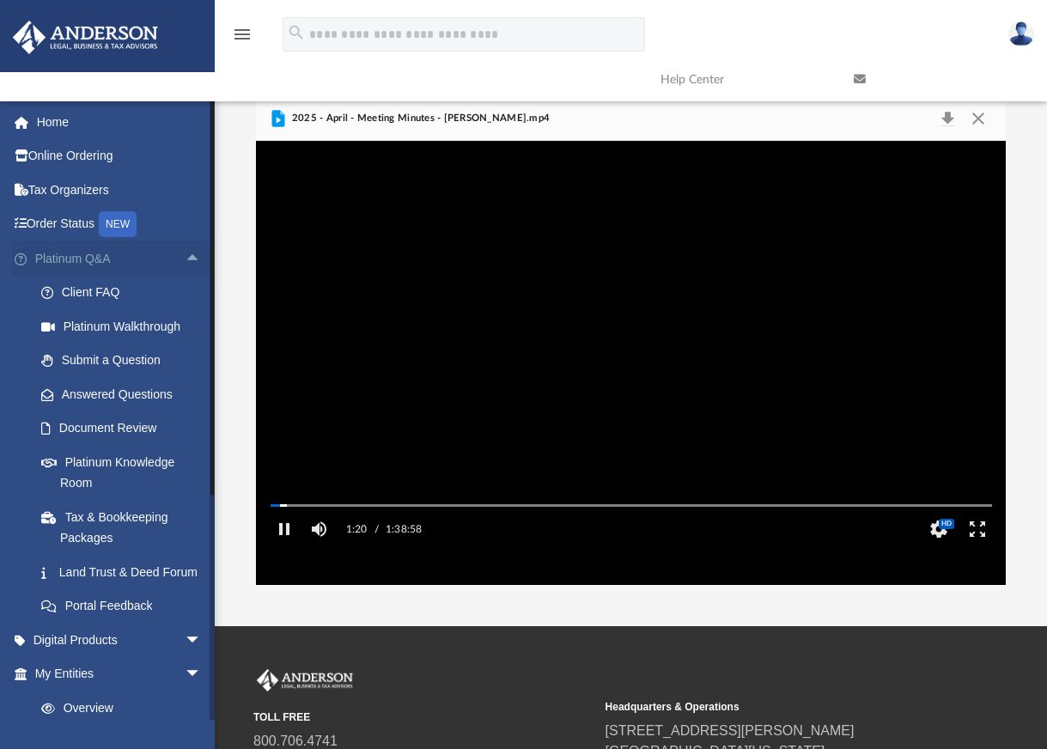
click at [185, 252] on span "arrow_drop_up" at bounding box center [202, 258] width 34 height 35
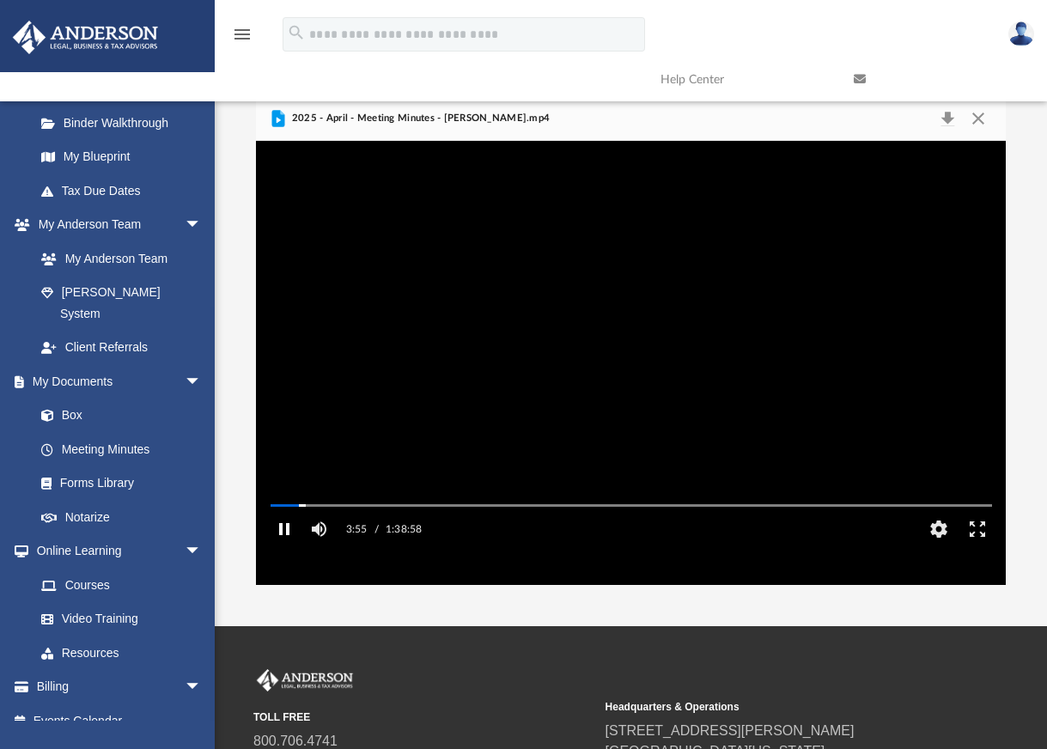
click at [283, 546] on button "Pause" at bounding box center [284, 529] width 39 height 34
